Goal: Information Seeking & Learning: Learn about a topic

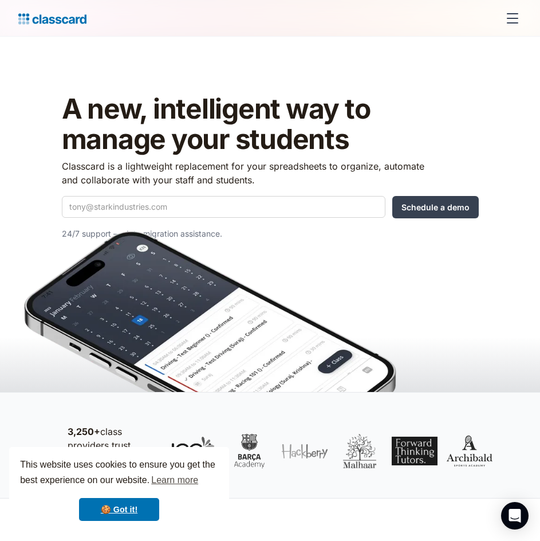
click at [206, 235] on img at bounding box center [210, 346] width 372 height 231
click at [513, 25] on div "menu" at bounding box center [512, 18] width 27 height 27
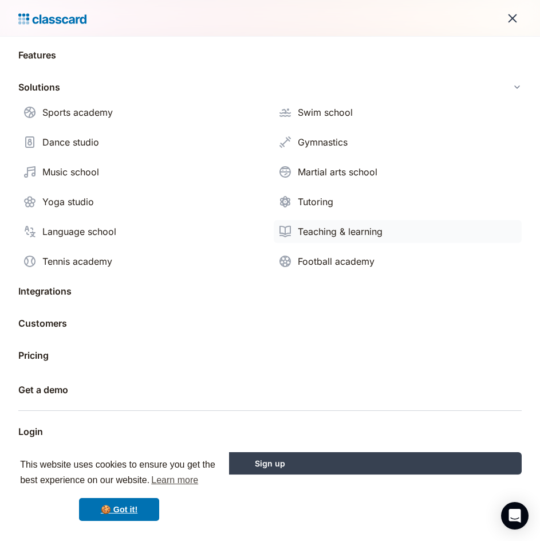
click at [319, 235] on div "Teaching & learning" at bounding box center [340, 231] width 85 height 14
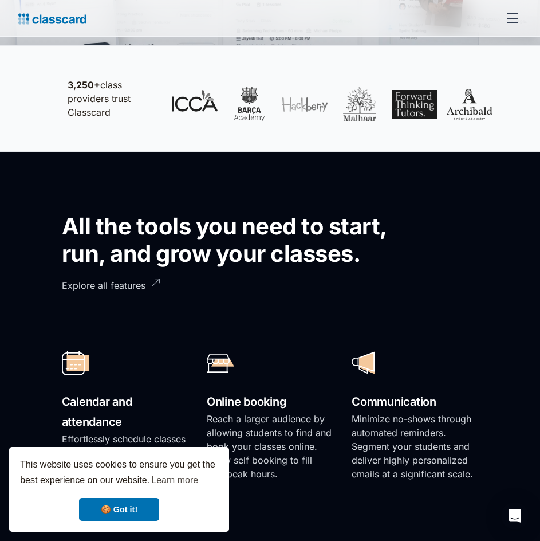
scroll to position [687, 0]
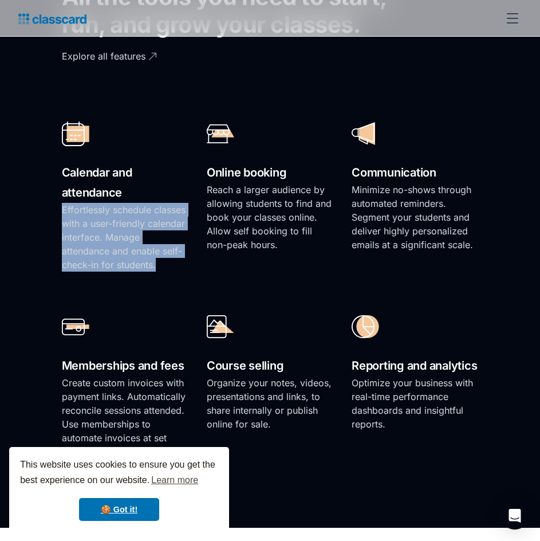
drag, startPoint x: 155, startPoint y: 235, endPoint x: 47, endPoint y: 172, distance: 125.2
click at [47, 173] on section "All the tools you need to start, run, and grow your classes. Explore all featur…" at bounding box center [270, 225] width 540 height 605
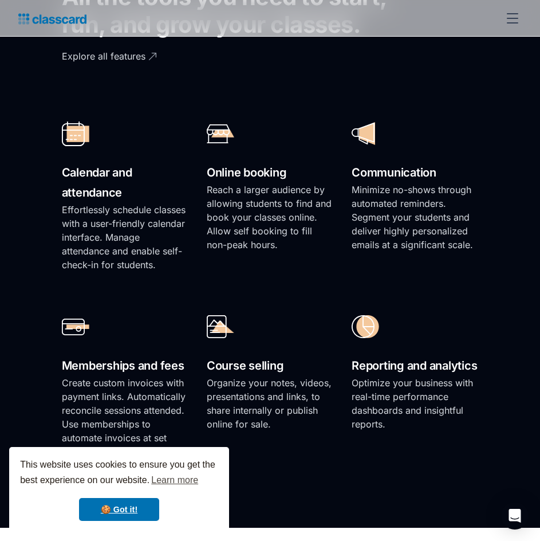
click at [65, 172] on h2 "Calendar and attendance" at bounding box center [125, 183] width 127 height 40
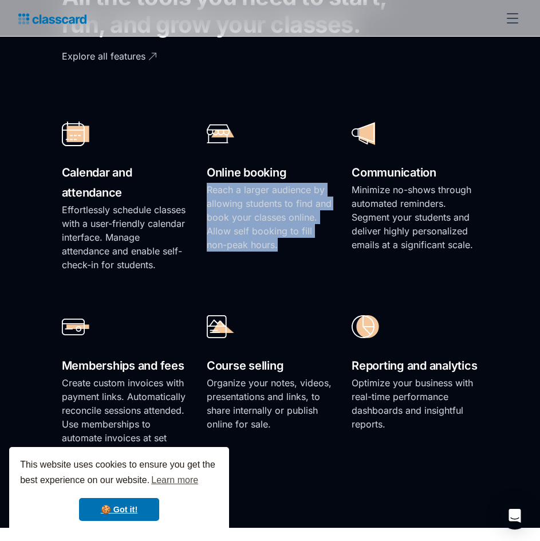
drag, startPoint x: 294, startPoint y: 218, endPoint x: 196, endPoint y: 160, distance: 113.7
click at [196, 160] on div "Calendar and attendance Effortlessly schedule classes with a user-friendly cale…" at bounding box center [270, 287] width 417 height 366
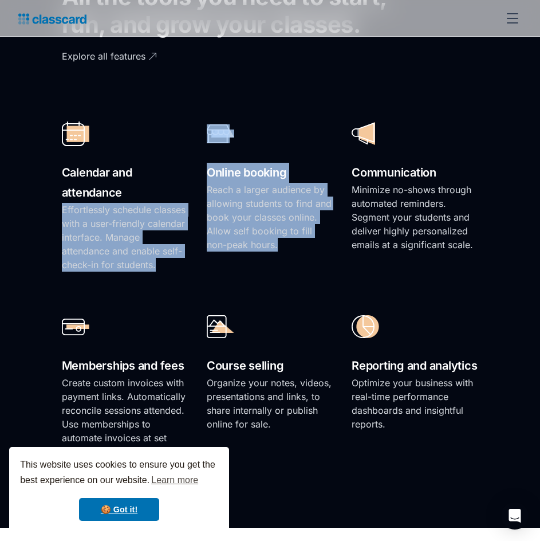
click at [229, 187] on p "Reach a larger audience by allowing students to find and book your classes onli…" at bounding box center [270, 217] width 127 height 69
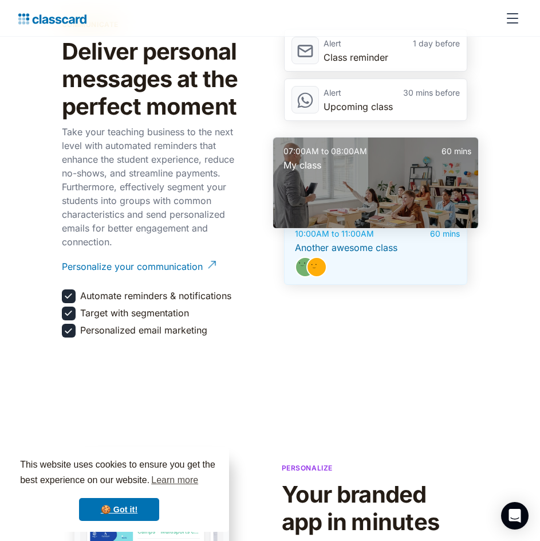
scroll to position [1890, 0]
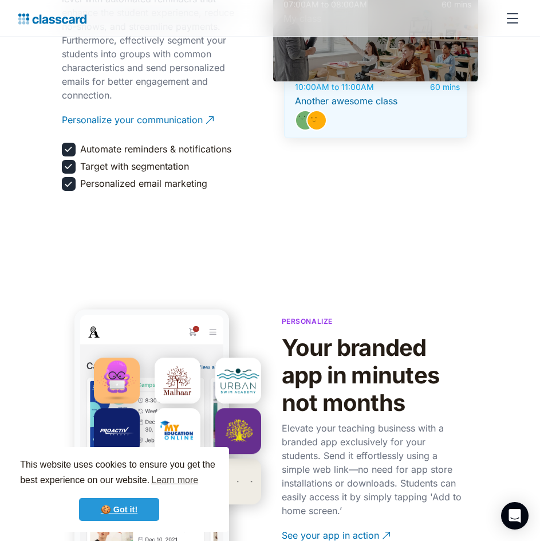
click at [114, 502] on link "🍪 Got it!" at bounding box center [119, 509] width 80 height 23
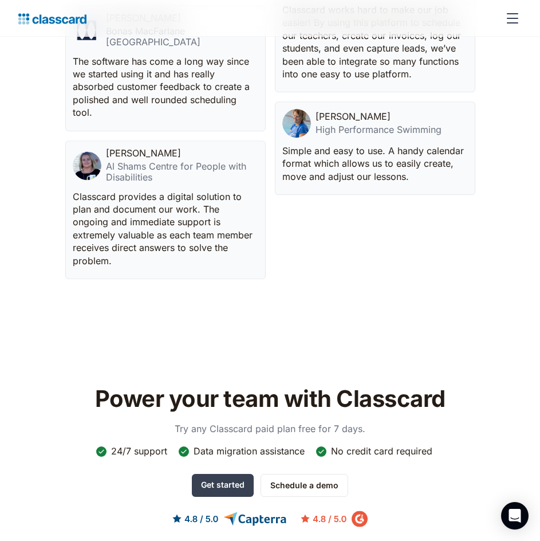
scroll to position [3951, 0]
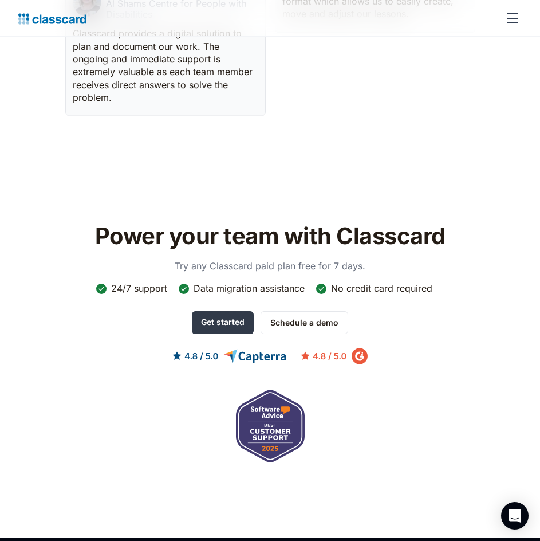
click at [224, 311] on link "Get started" at bounding box center [223, 322] width 62 height 23
click at [233, 311] on link "Get started" at bounding box center [223, 322] width 62 height 23
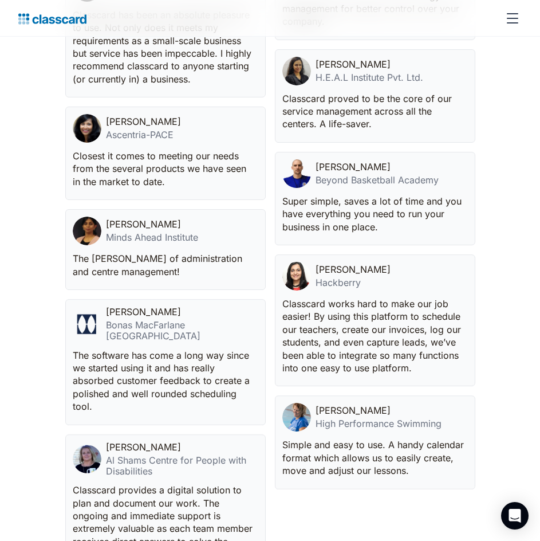
scroll to position [3493, 0]
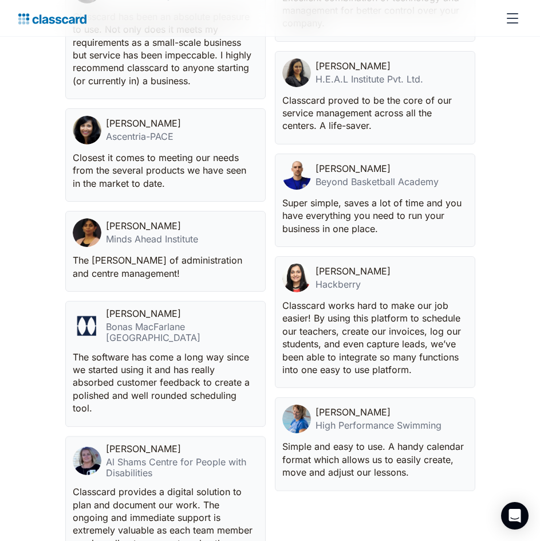
click at [503, 14] on div "menu" at bounding box center [512, 18] width 27 height 27
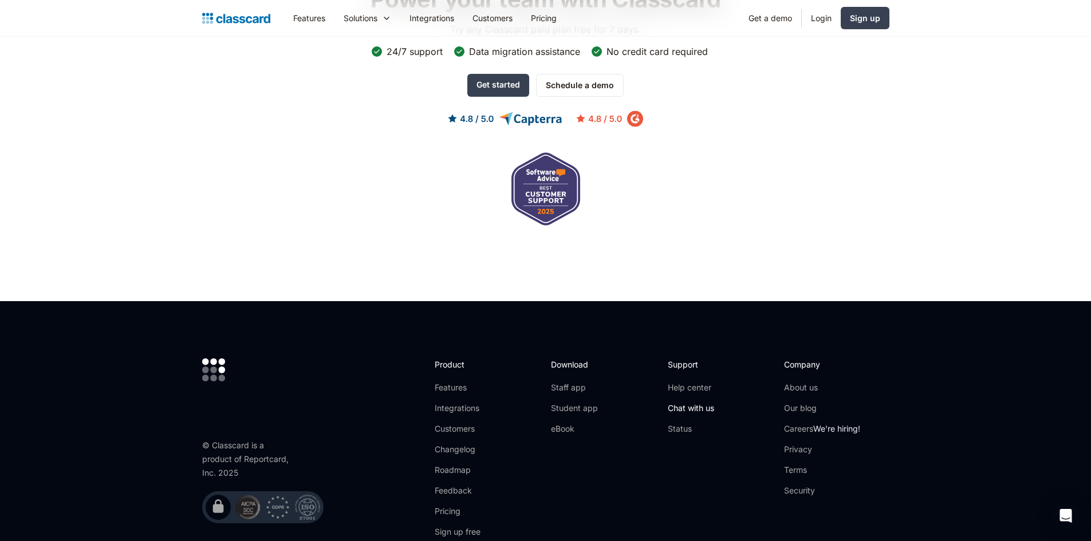
scroll to position [3436, 0]
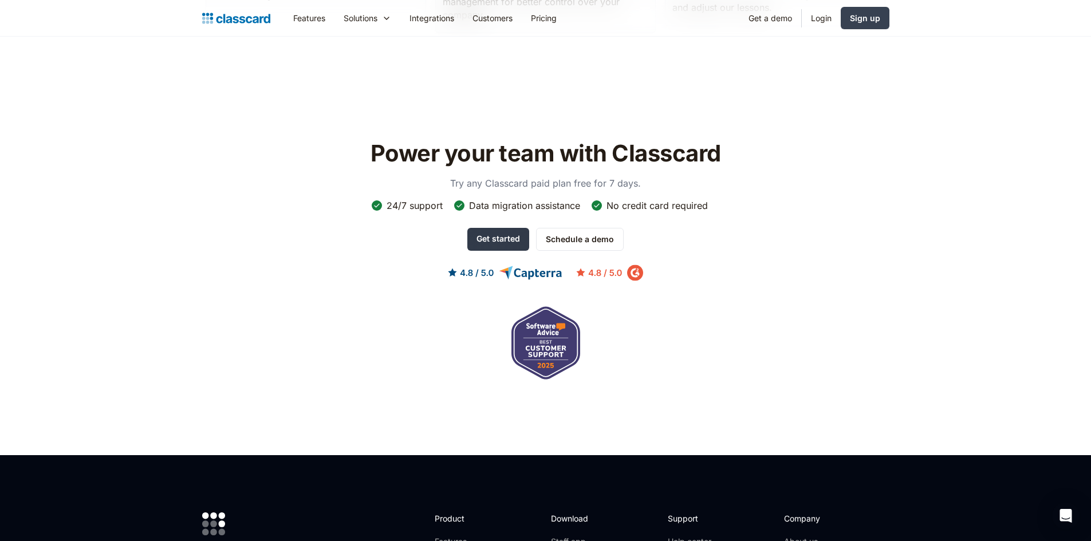
click at [508, 228] on link "Get started" at bounding box center [498, 239] width 62 height 23
click at [303, 25] on link "Features" at bounding box center [309, 18] width 50 height 26
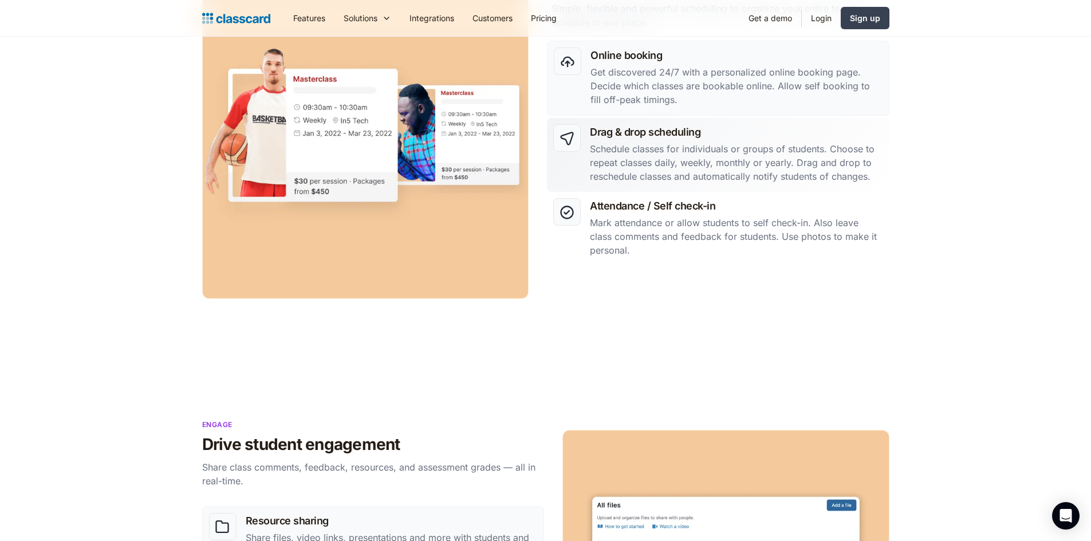
scroll to position [401, 0]
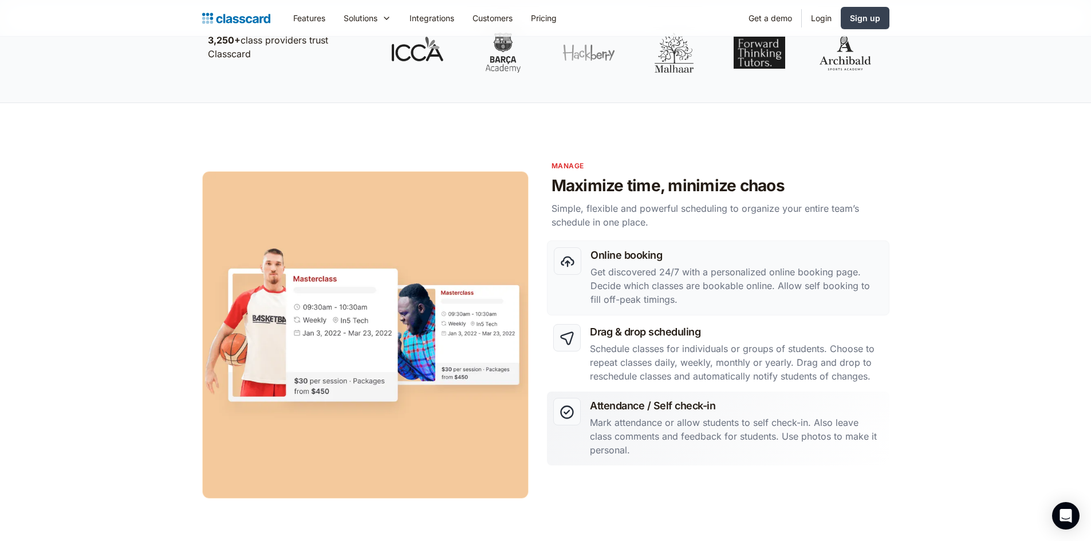
click at [668, 421] on p "Mark attendance or allow students to self check-in. Also leave class comments a…" at bounding box center [736, 436] width 293 height 41
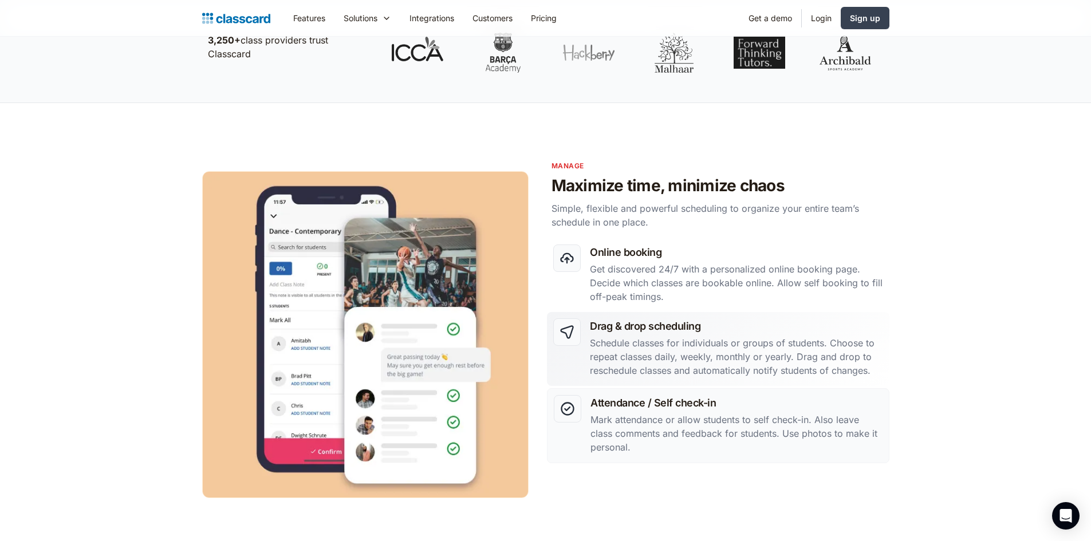
click at [742, 376] on p "Schedule classes for individuals or groups of students. Choose to repeat classe…" at bounding box center [736, 356] width 293 height 41
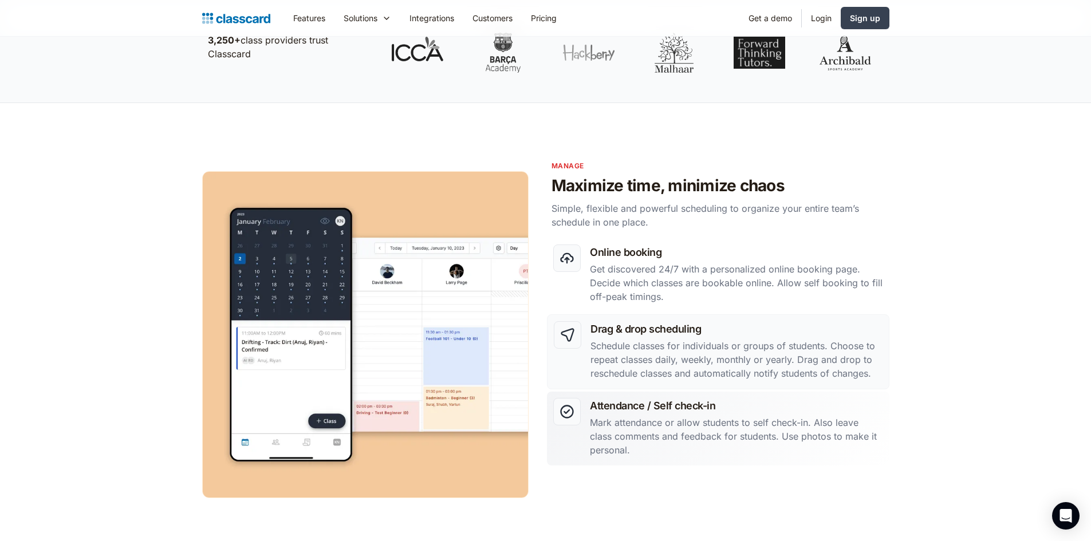
click at [721, 452] on p "Mark attendance or allow students to self check-in. Also leave class comments a…" at bounding box center [736, 436] width 293 height 41
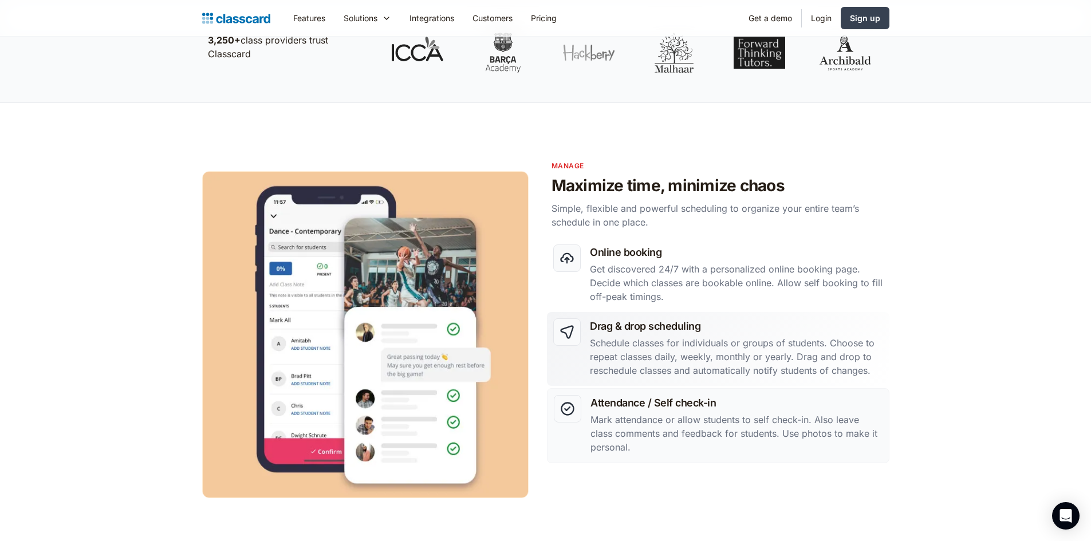
click at [660, 337] on p "Schedule classes for individuals or groups of students. Choose to repeat classe…" at bounding box center [736, 356] width 293 height 41
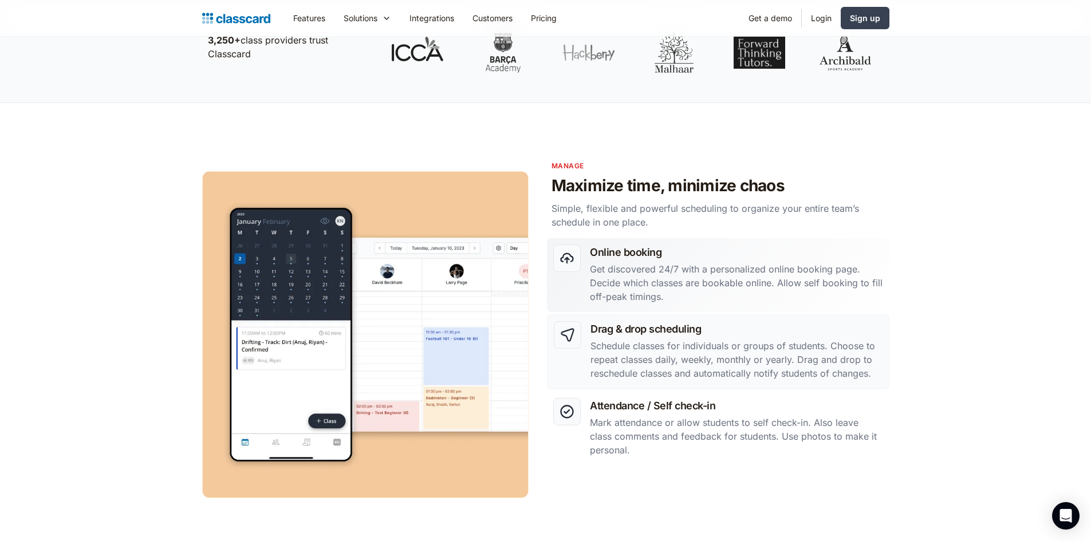
click at [700, 274] on p "Get discovered 24/7 with a personalized online booking page. Decide which class…" at bounding box center [736, 282] width 293 height 41
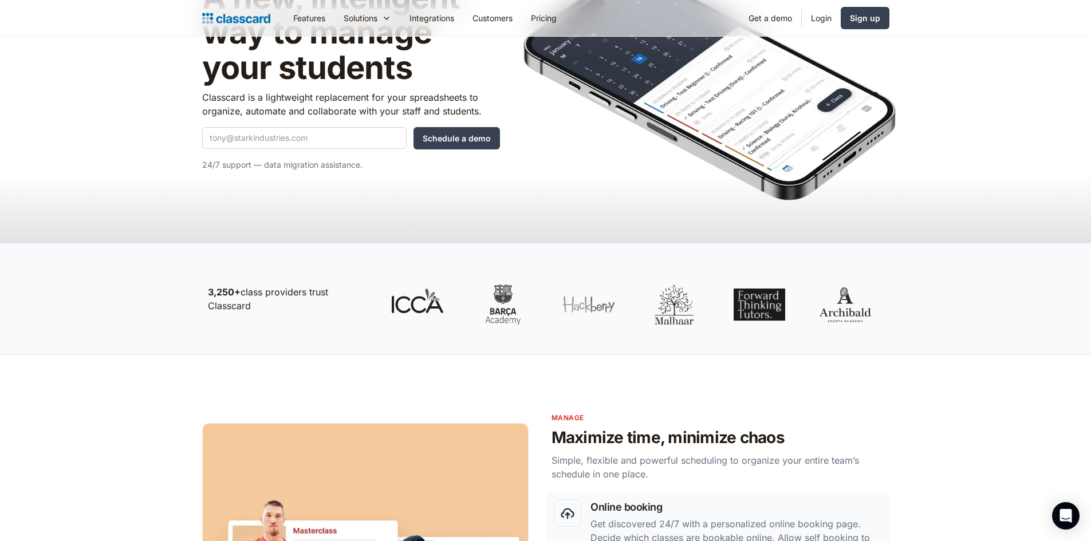
scroll to position [0, 0]
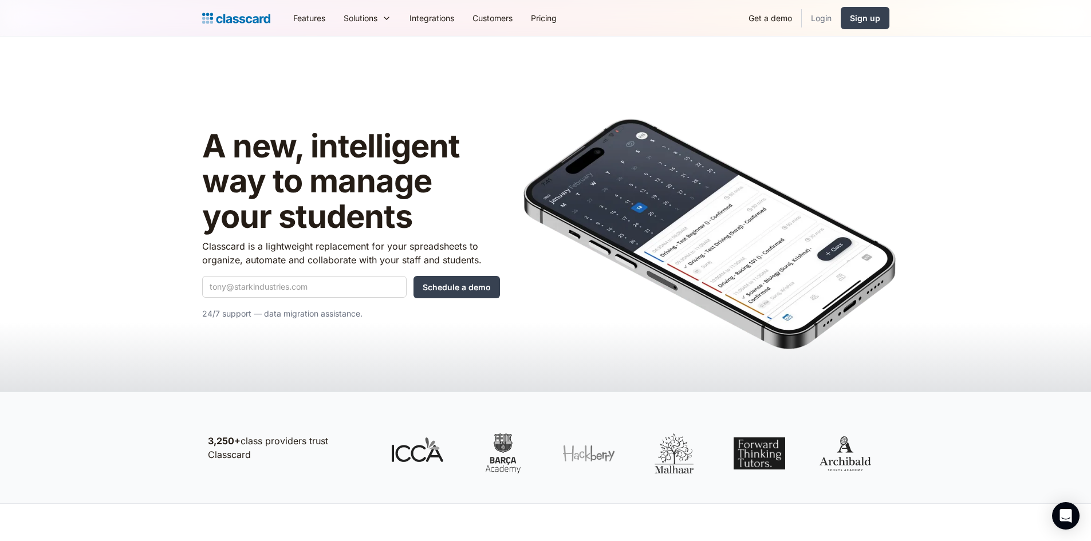
click at [825, 27] on link "Login" at bounding box center [821, 18] width 39 height 26
